Goal: Check status: Check status

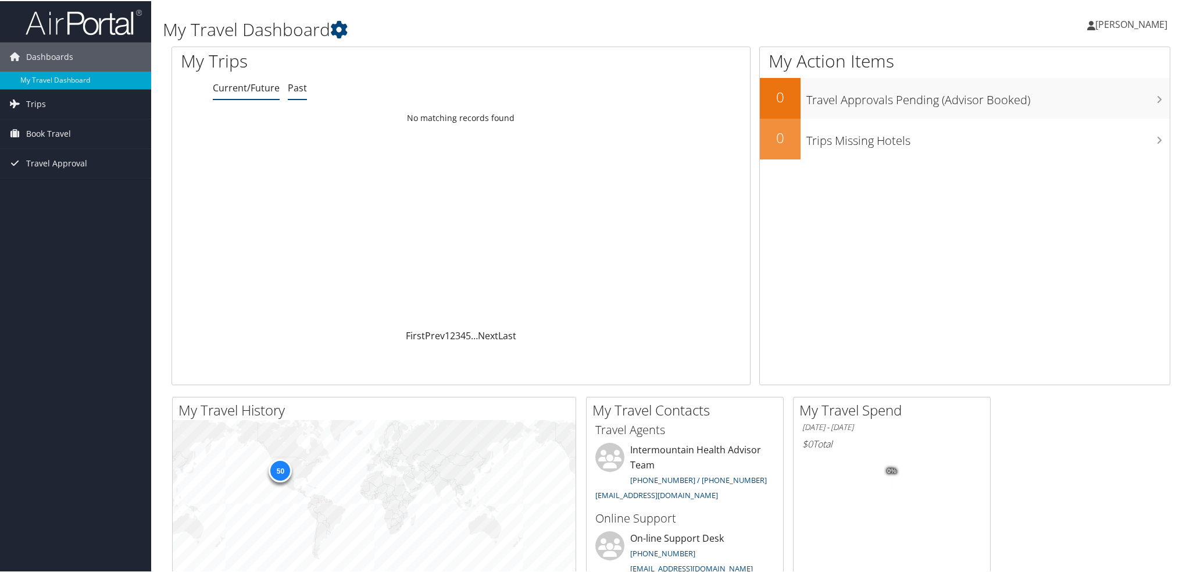
click at [297, 86] on link "Past" at bounding box center [297, 86] width 19 height 13
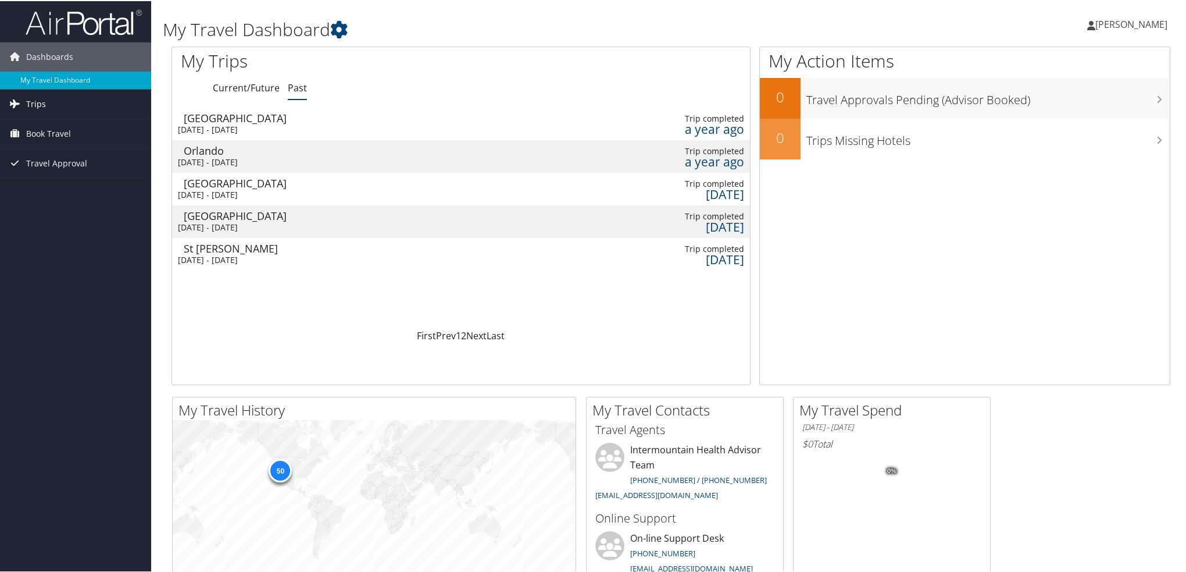
click at [28, 104] on span "Trips" at bounding box center [36, 102] width 20 height 29
click at [37, 158] on link "Trips Missing Hotels" at bounding box center [75, 160] width 151 height 17
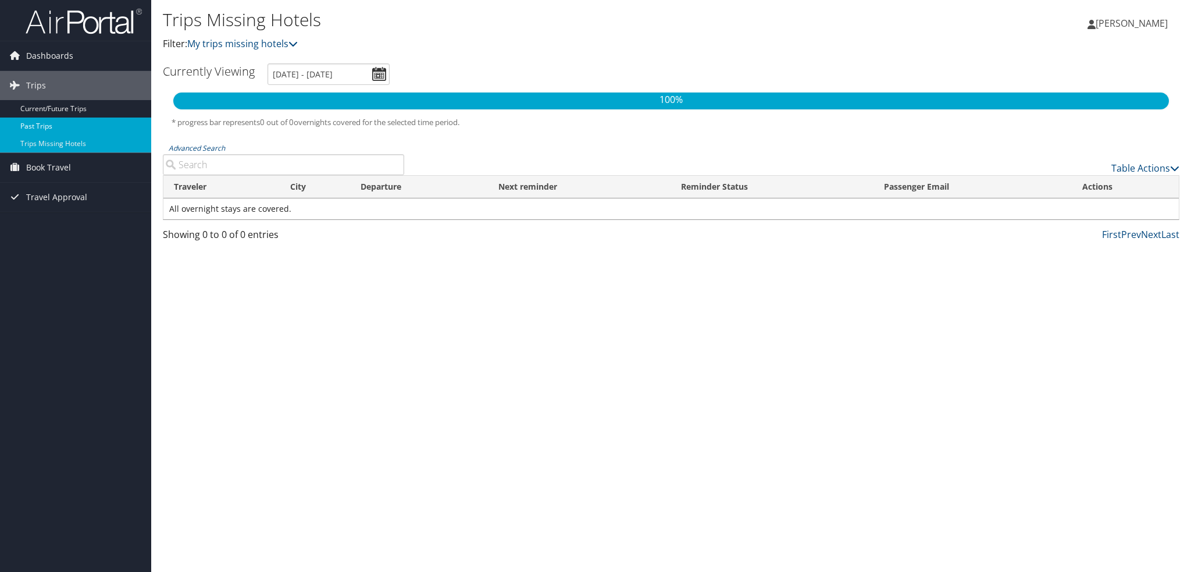
click at [28, 123] on link "Past Trips" at bounding box center [75, 125] width 151 height 17
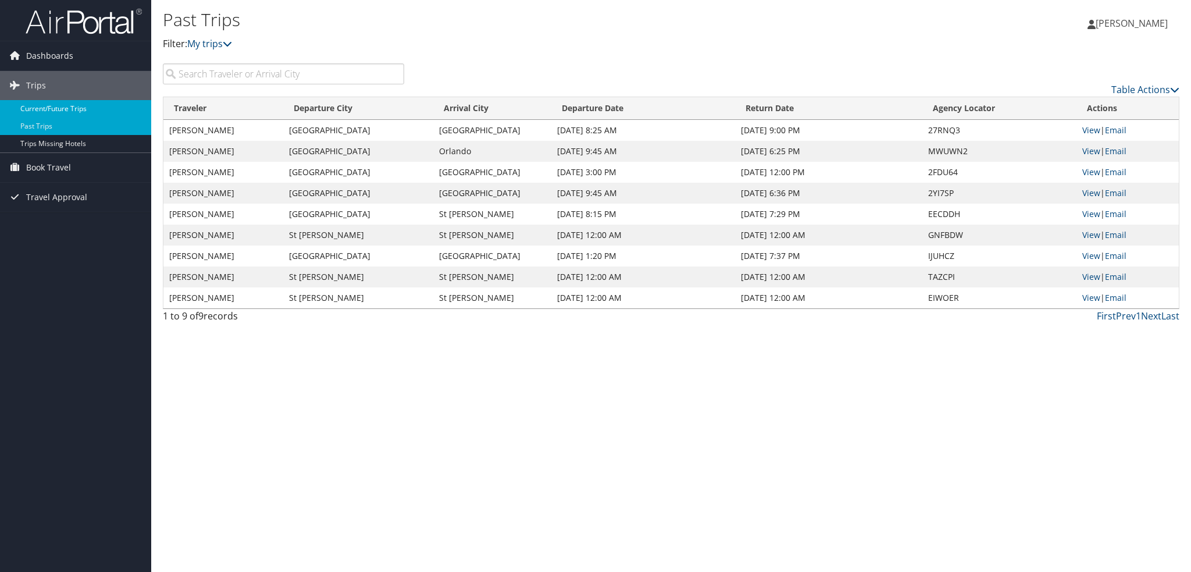
click at [37, 109] on link "Current/Future Trips" at bounding box center [75, 108] width 151 height 17
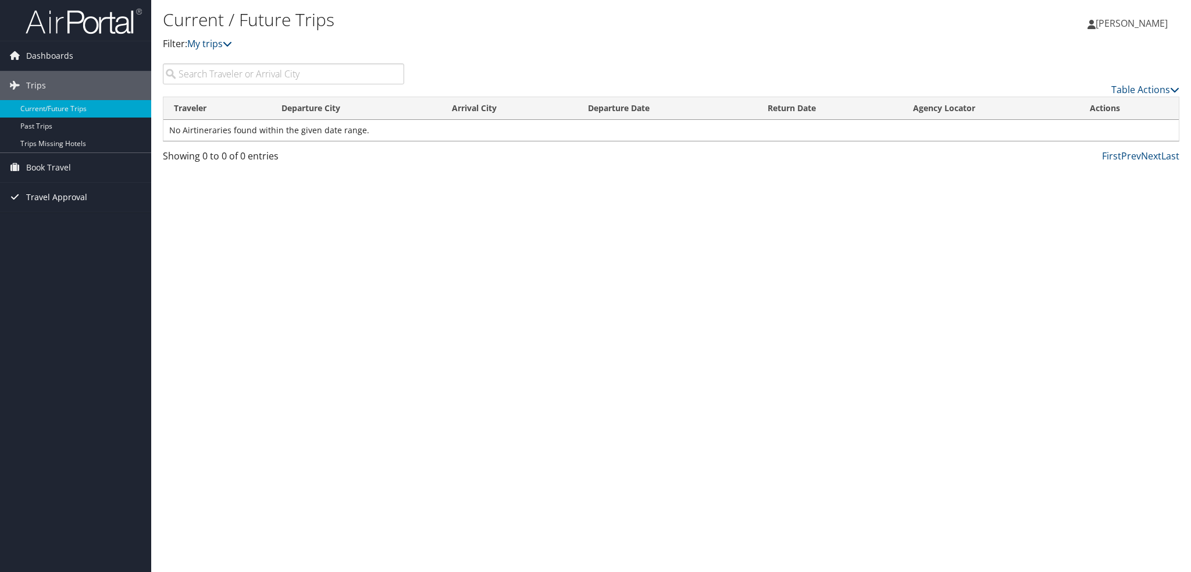
click at [47, 199] on span "Travel Approval" at bounding box center [56, 197] width 61 height 29
click at [45, 237] on link "Approved Trips" at bounding box center [75, 237] width 151 height 17
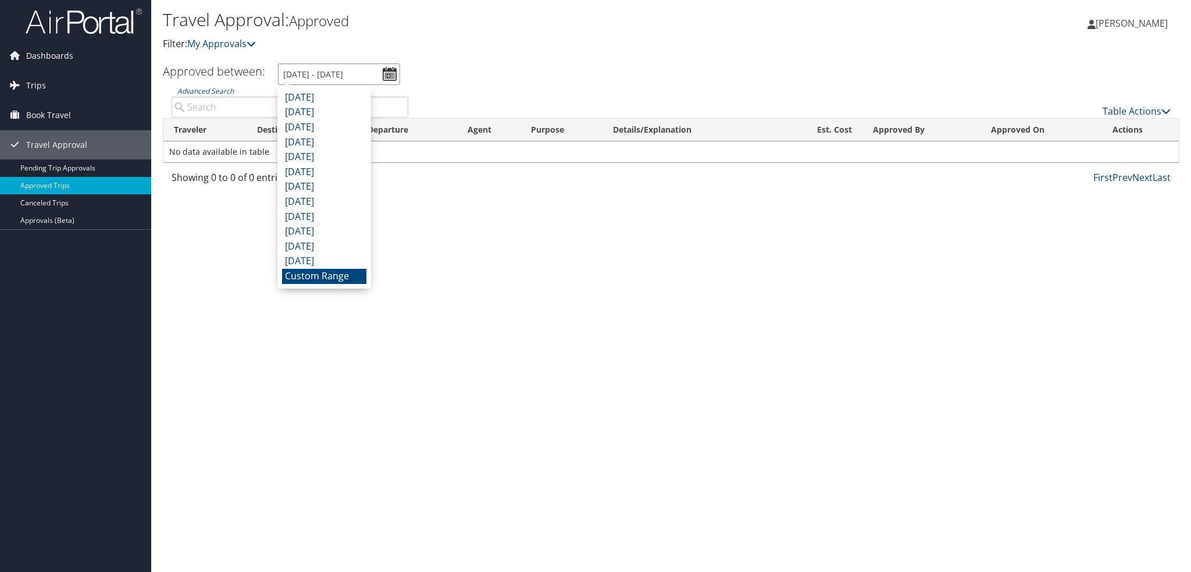
click at [284, 76] on input "7/29/2025 - 8/29/2025" at bounding box center [339, 74] width 122 height 22
click at [287, 127] on li "May 2025" at bounding box center [324, 127] width 84 height 15
click at [326, 77] on input "5/1/2025 - 5/31/2025" at bounding box center [339, 74] width 122 height 22
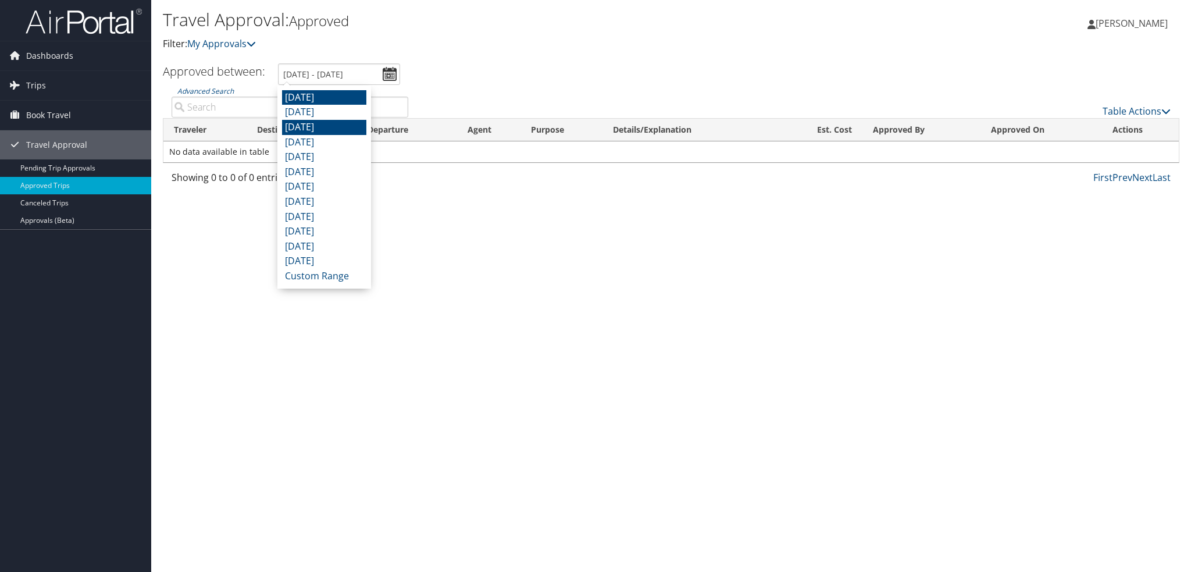
click at [310, 98] on li "July 2025" at bounding box center [324, 97] width 84 height 15
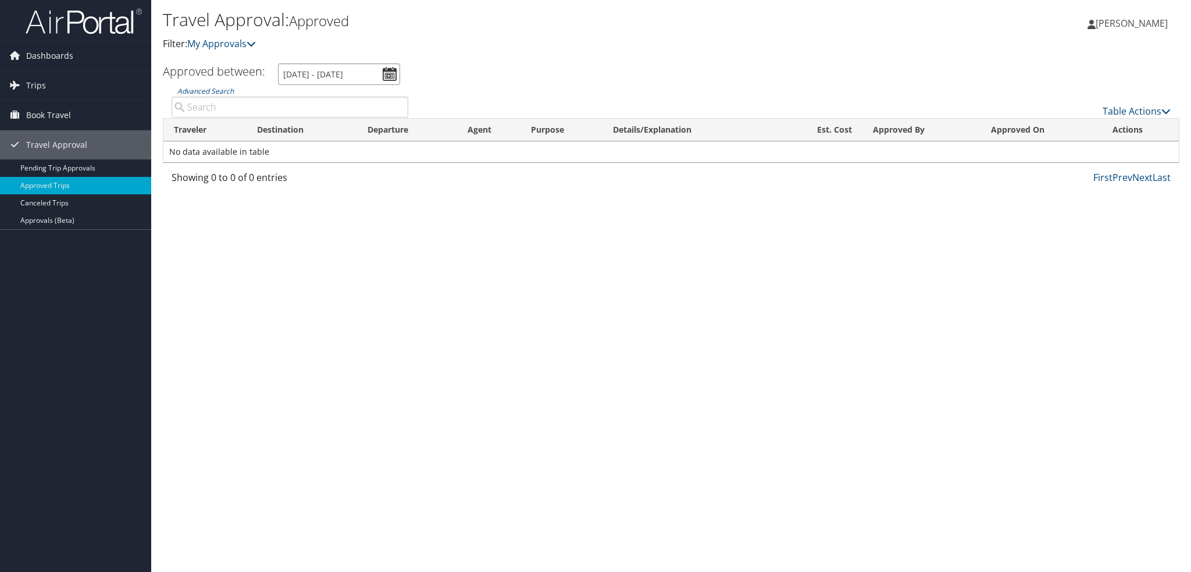
click at [296, 76] on input "7/1/2025 - 7/31/2025" at bounding box center [339, 74] width 122 height 22
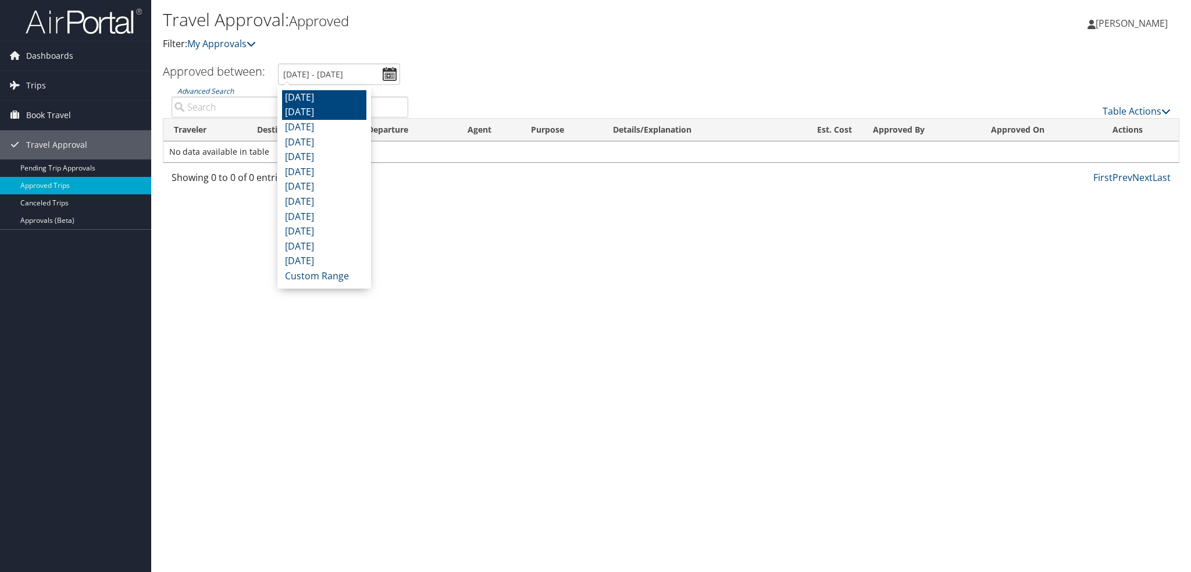
click at [291, 107] on li "June 2025" at bounding box center [324, 112] width 84 height 15
click at [291, 73] on input "6/1/2025 - 6/30/2025" at bounding box center [339, 74] width 122 height 22
click at [290, 123] on li "May 2025" at bounding box center [324, 127] width 84 height 15
type input "5/1/2025 - 5/31/2025"
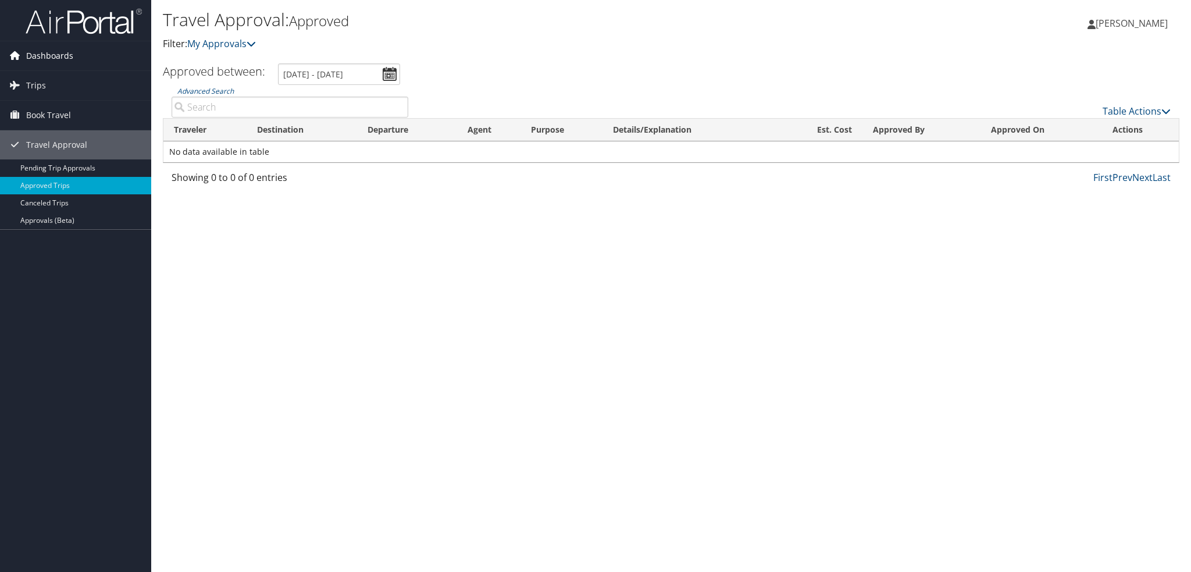
click at [38, 58] on span "Dashboards" at bounding box center [49, 55] width 47 height 29
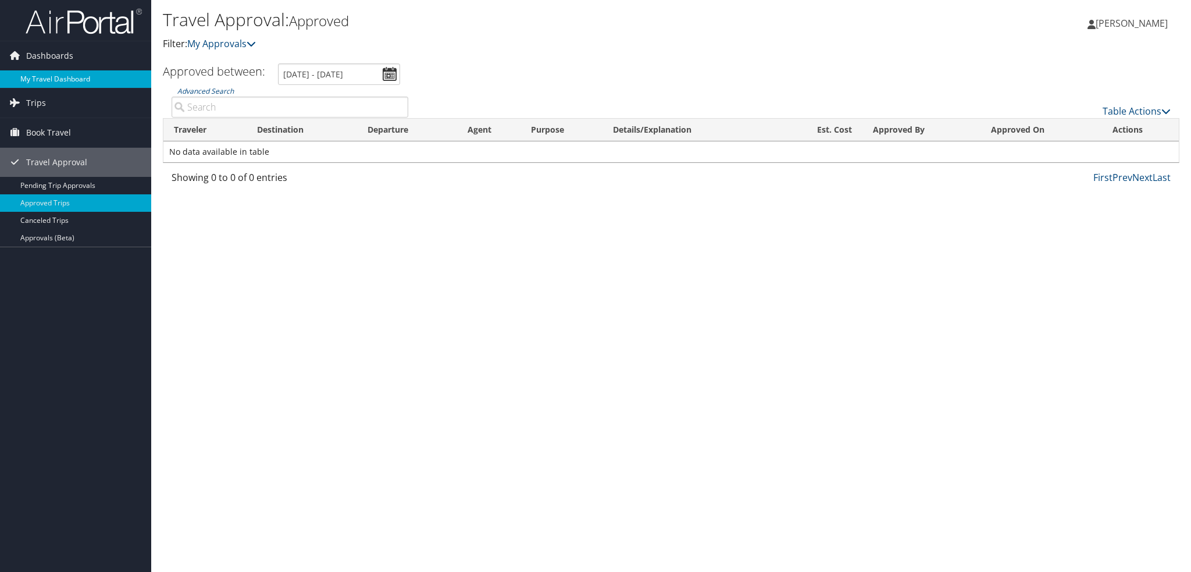
click at [47, 76] on link "My Travel Dashboard" at bounding box center [75, 78] width 151 height 17
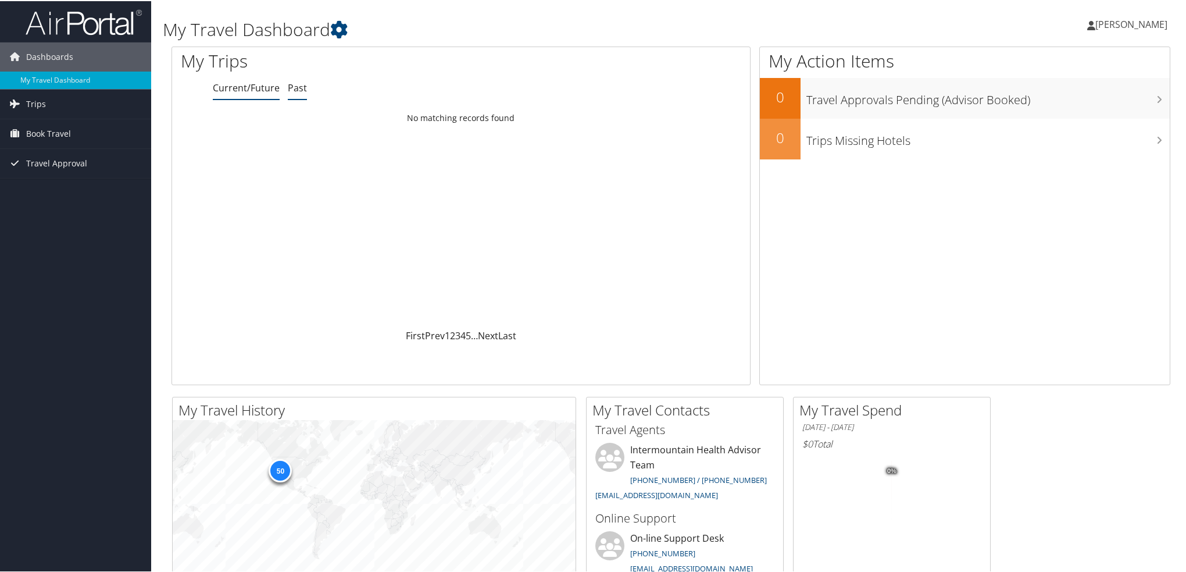
click at [294, 86] on link "Past" at bounding box center [297, 86] width 19 height 13
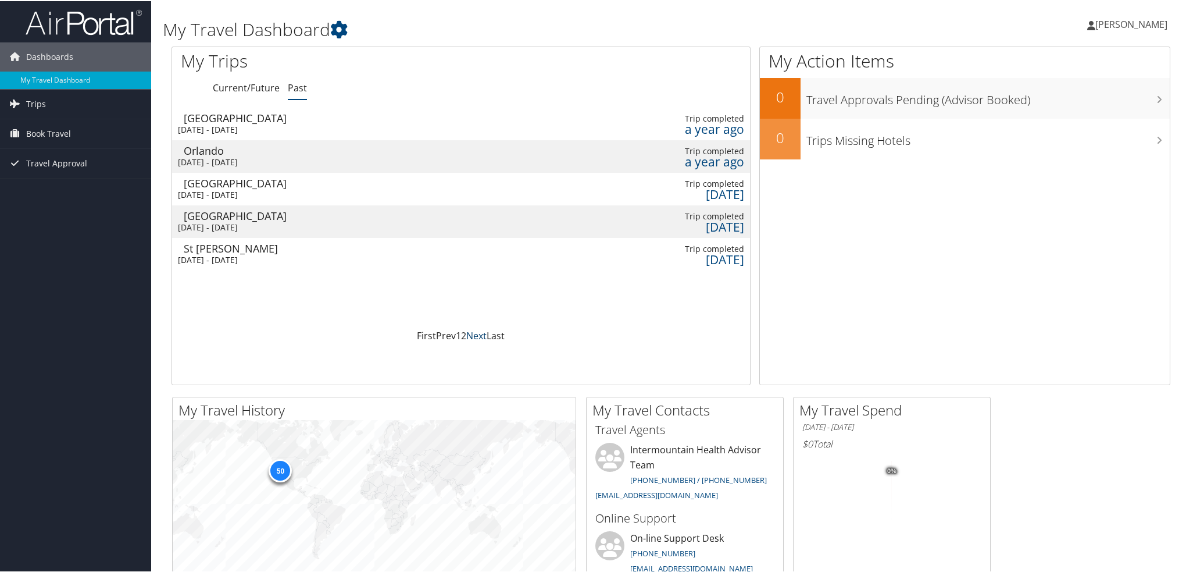
click at [471, 334] on link "Next" at bounding box center [476, 334] width 20 height 13
click at [472, 334] on link "Next" at bounding box center [476, 334] width 20 height 13
click at [31, 105] on span "Trips" at bounding box center [36, 102] width 20 height 29
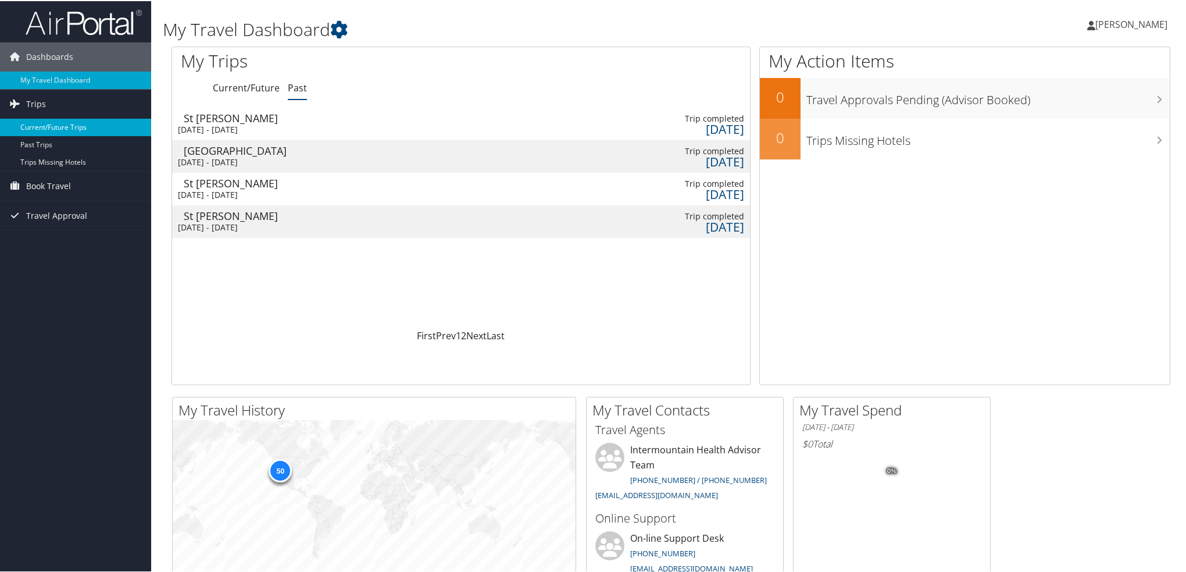
click at [62, 130] on link "Current/Future Trips" at bounding box center [75, 125] width 151 height 17
